Goal: Task Accomplishment & Management: Use online tool/utility

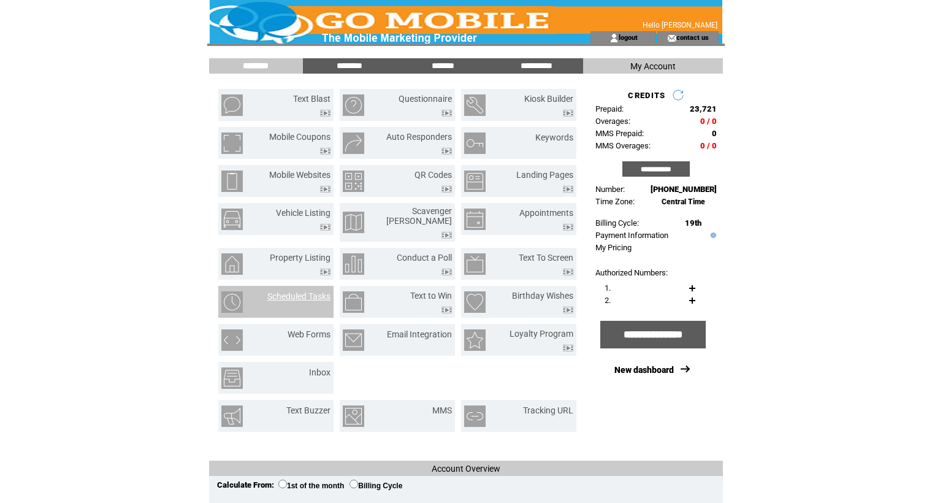
click at [284, 291] on link "Scheduled Tasks" at bounding box center [298, 296] width 63 height 10
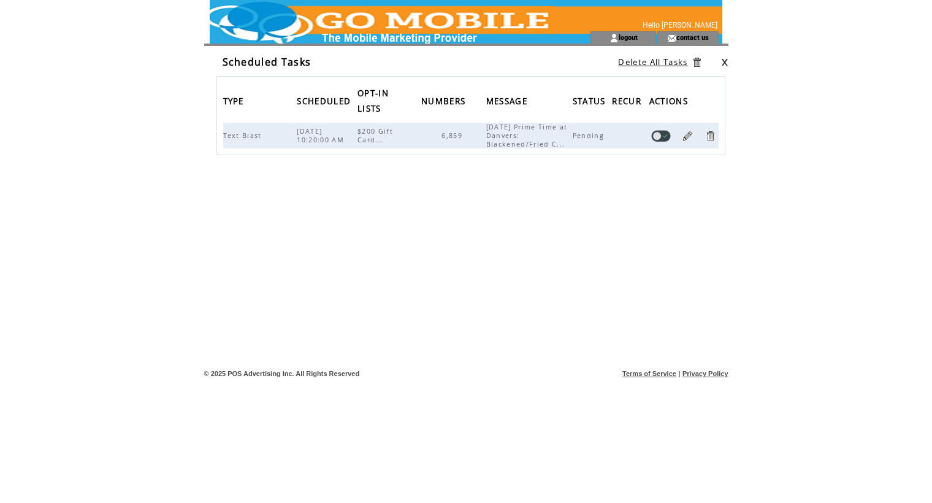
click at [722, 59] on link at bounding box center [724, 62] width 7 height 8
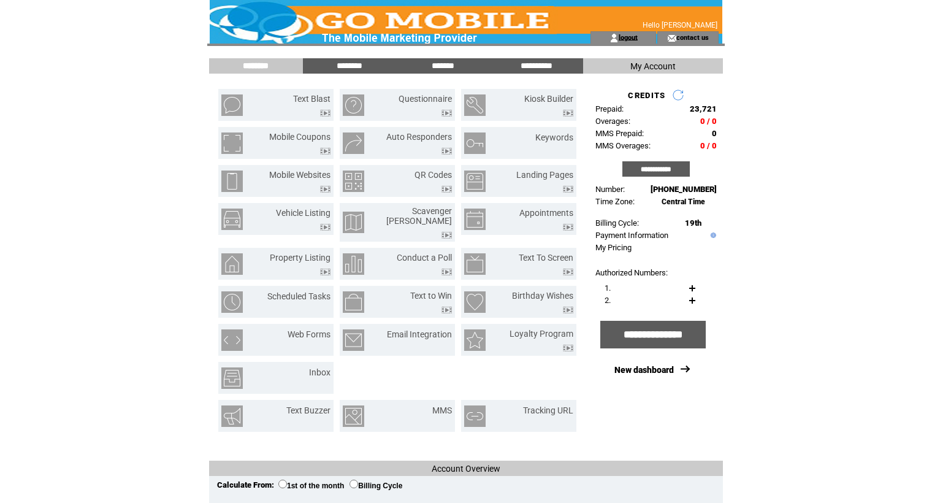
click at [626, 38] on link "logout" at bounding box center [628, 37] width 19 height 8
